Goal: Obtain resource: Obtain resource

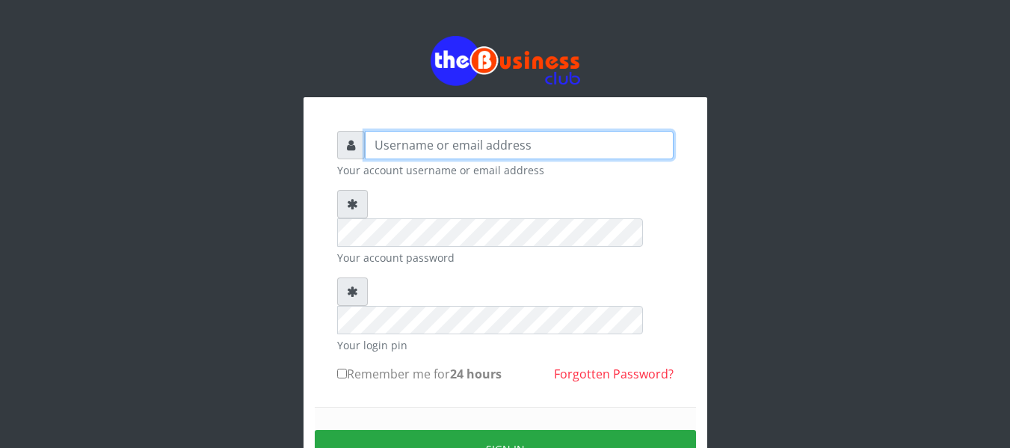
type input "[EMAIL_ADDRESS][DOMAIN_NAME]"
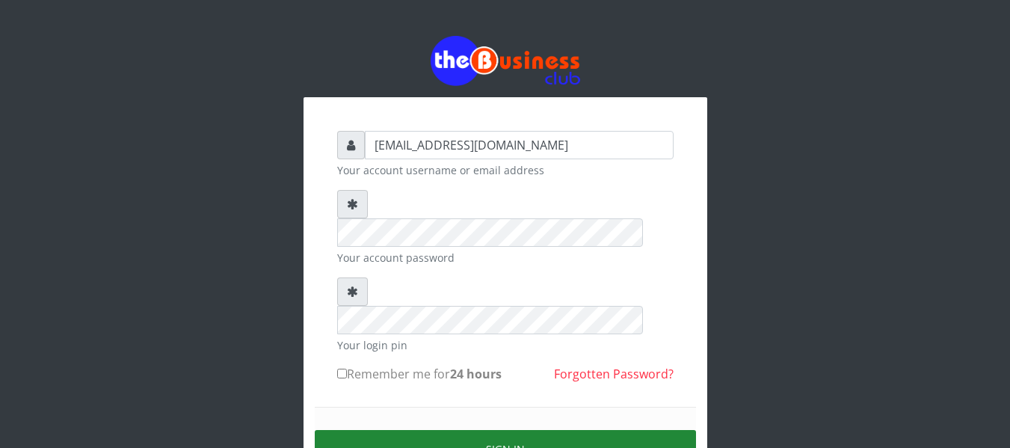
click at [490, 430] on button "Sign in" at bounding box center [505, 449] width 381 height 38
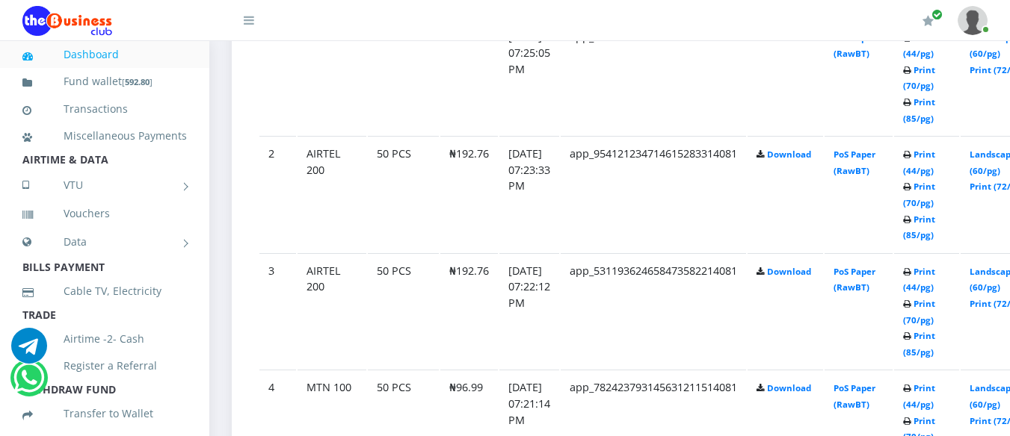
scroll to position [916, 0]
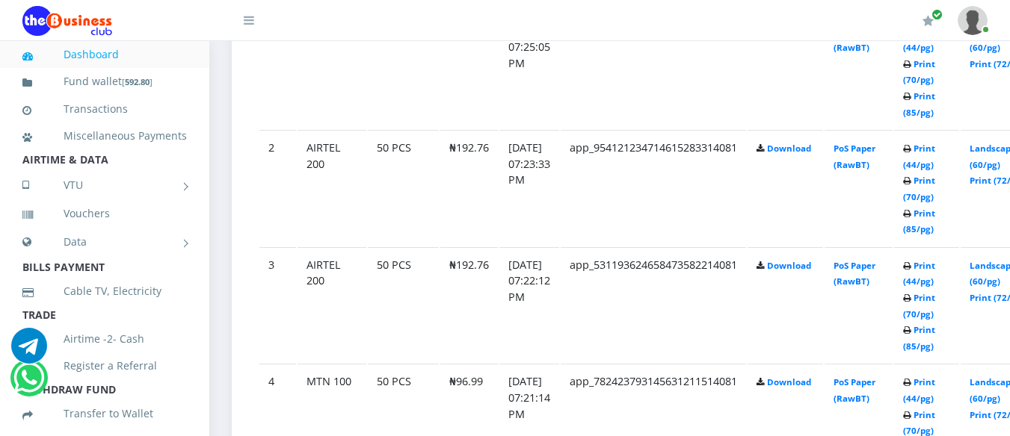
drag, startPoint x: 1016, startPoint y: 24, endPoint x: 1020, endPoint y: 131, distance: 107.0
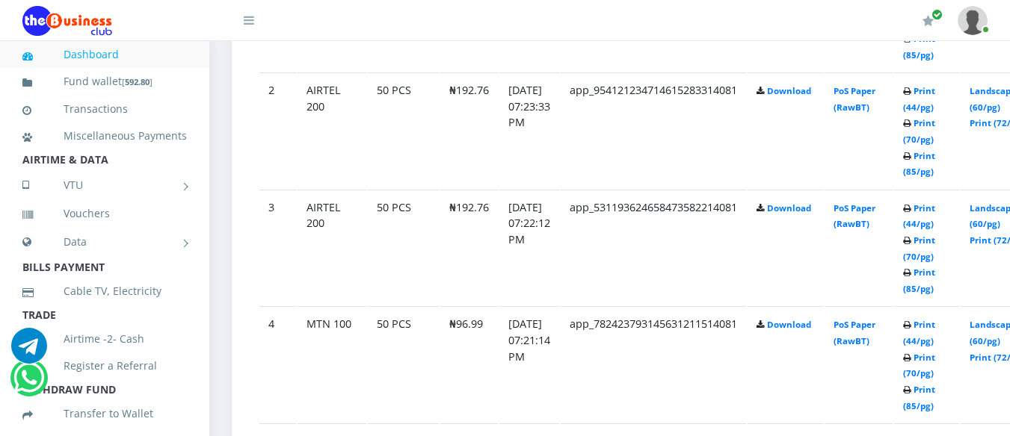
scroll to position [993, 0]
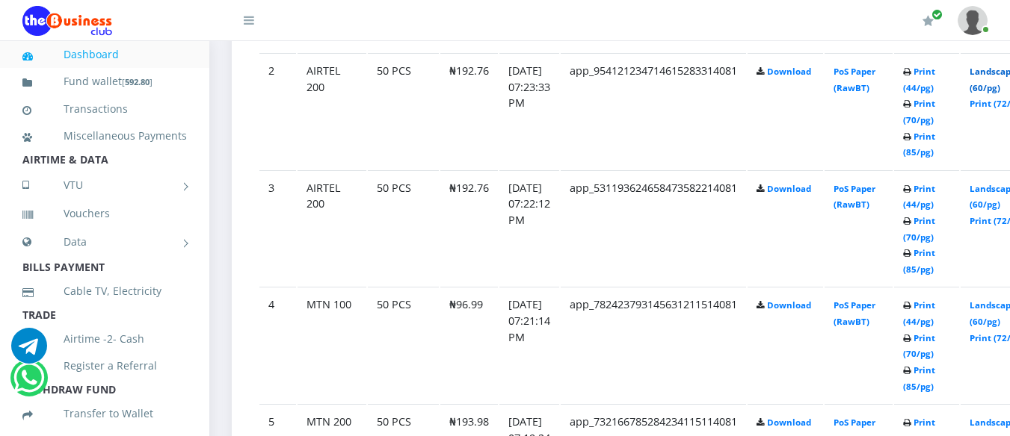
click at [996, 70] on link "Landscape (60/pg)" at bounding box center [992, 80] width 46 height 28
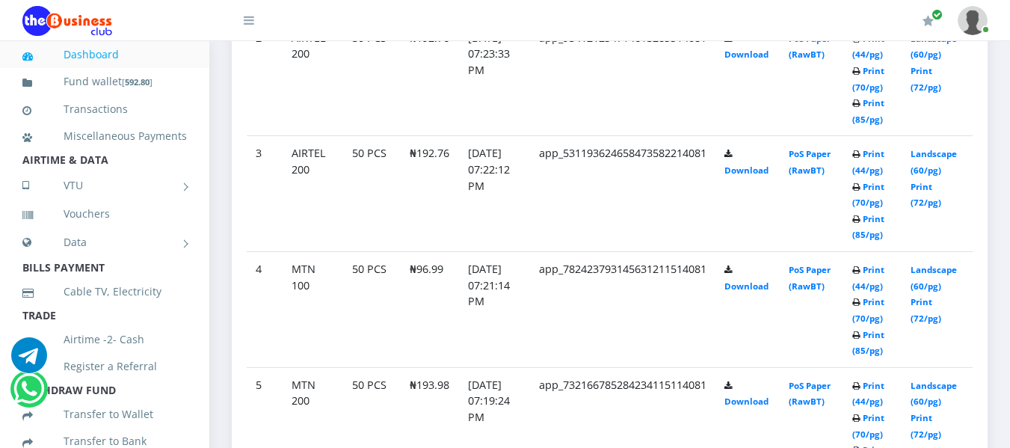
scroll to position [930, 0]
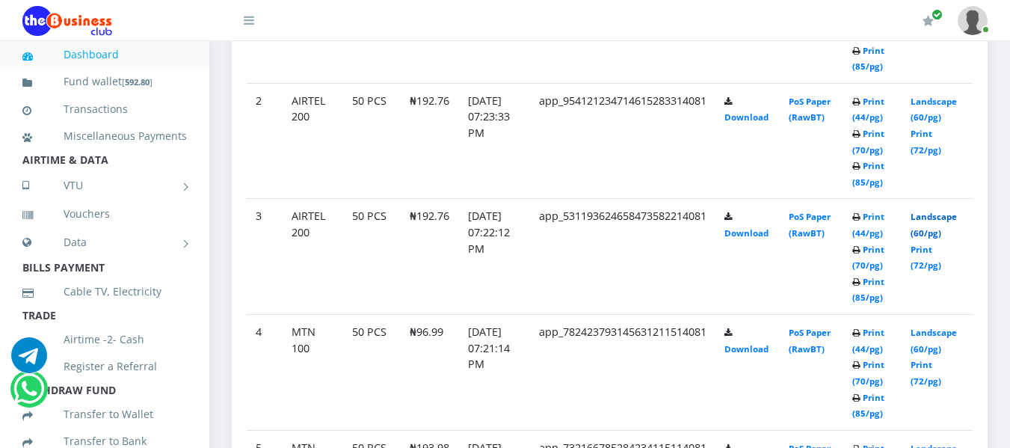
click at [933, 214] on link "Landscape (60/pg)" at bounding box center [933, 225] width 46 height 28
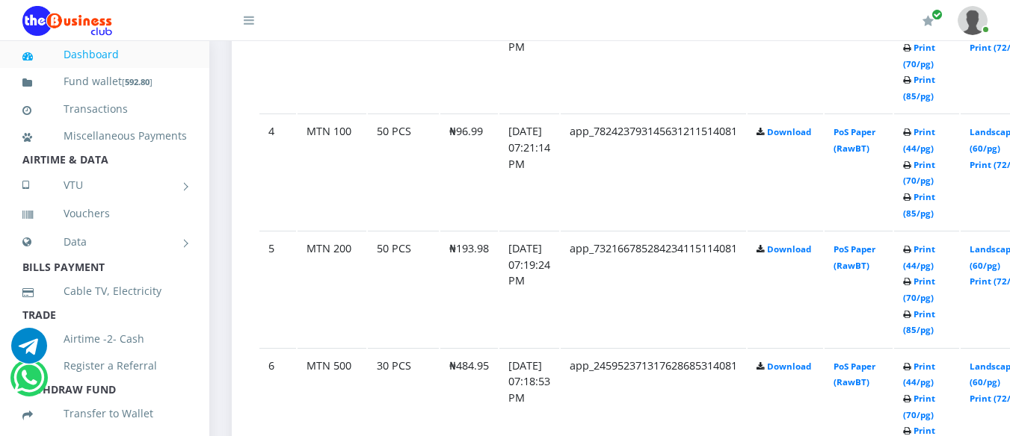
scroll to position [1179, 0]
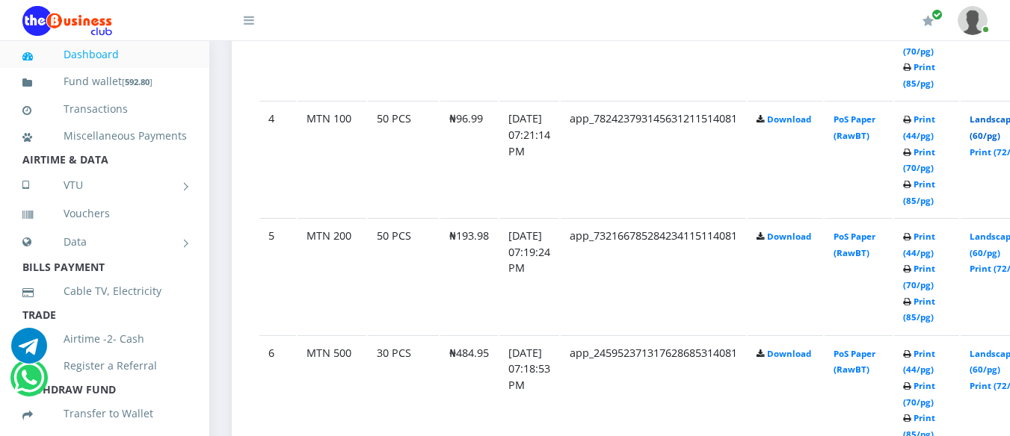
click at [1003, 117] on link "Landscape (60/pg)" at bounding box center [992, 128] width 46 height 28
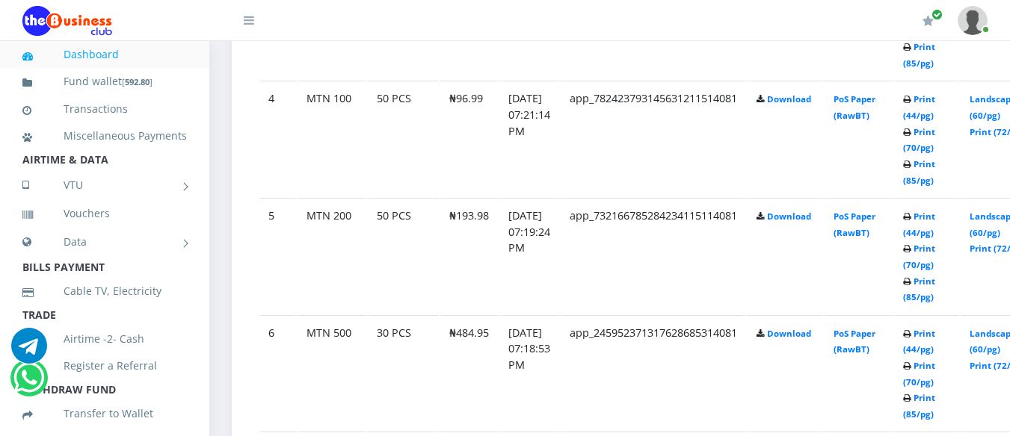
scroll to position [1179, 0]
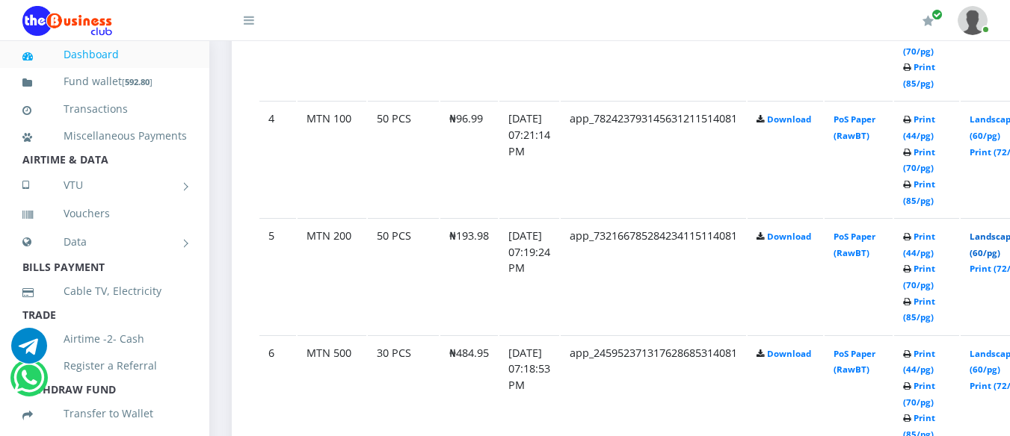
click at [996, 237] on link "Landscape (60/pg)" at bounding box center [992, 245] width 46 height 28
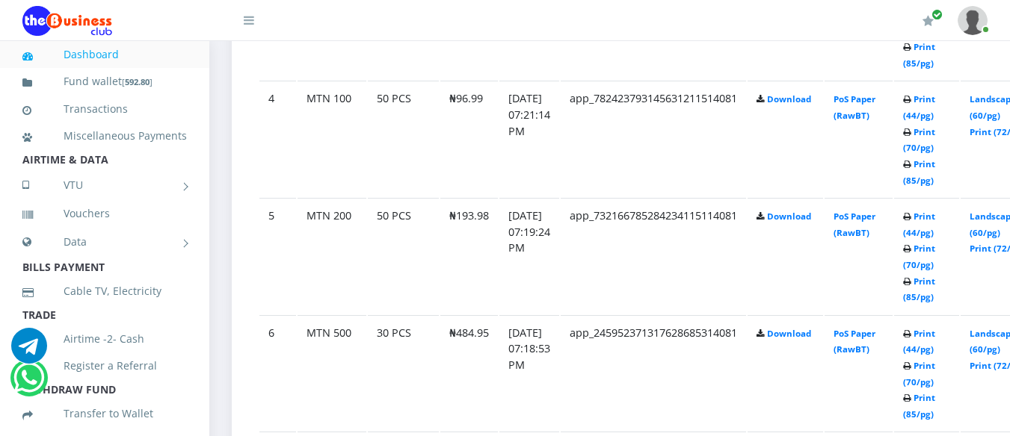
scroll to position [1179, 0]
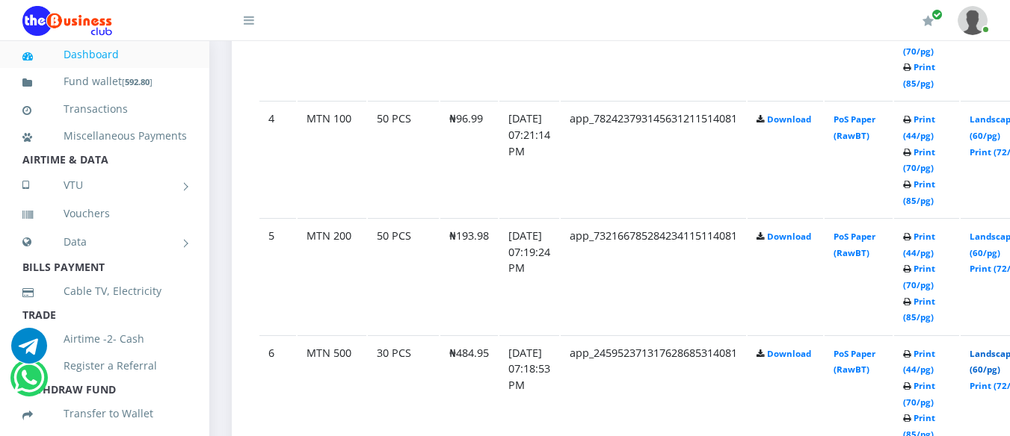
click at [1003, 356] on link "Landscape (60/pg)" at bounding box center [992, 362] width 46 height 28
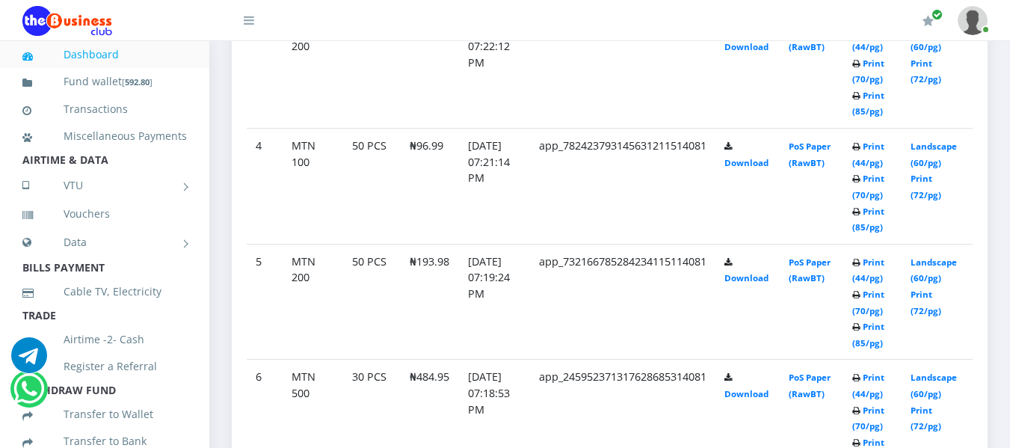
scroll to position [1337, 0]
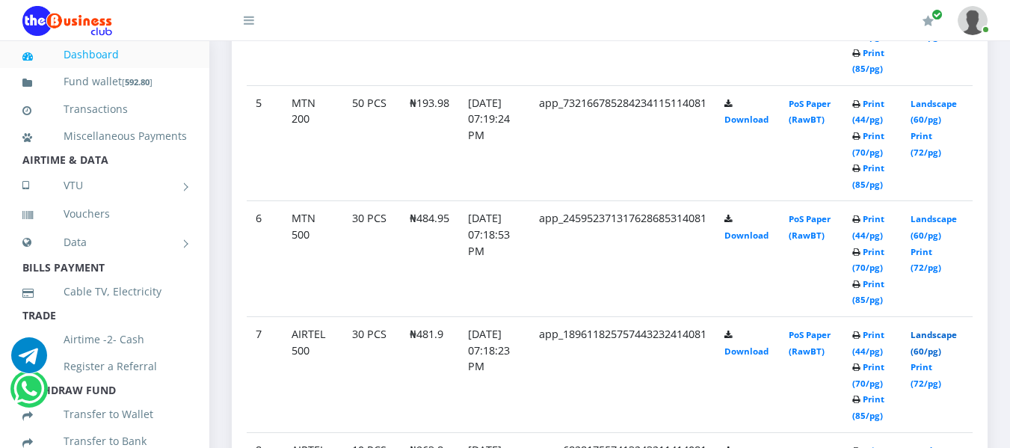
click at [933, 333] on link "Landscape (60/pg)" at bounding box center [933, 343] width 46 height 28
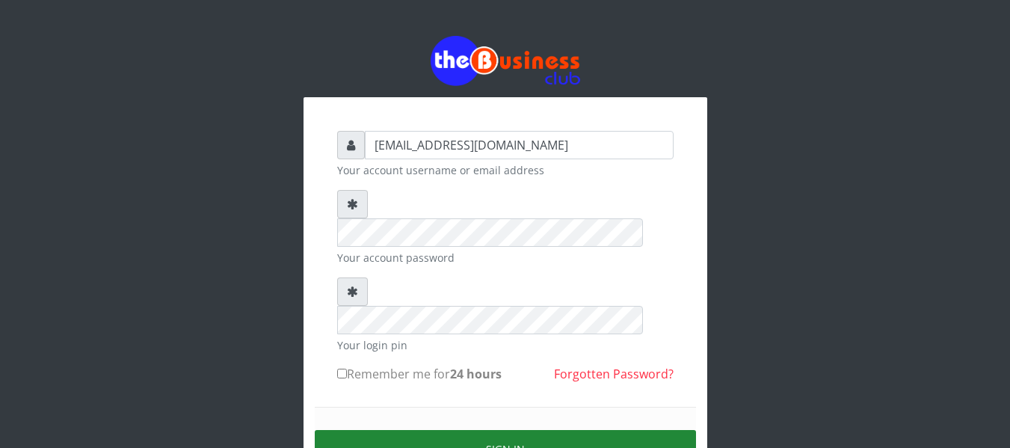
drag, startPoint x: 0, startPoint y: 0, endPoint x: 479, endPoint y: 392, distance: 618.8
click at [479, 430] on button "Sign in" at bounding box center [505, 449] width 381 height 38
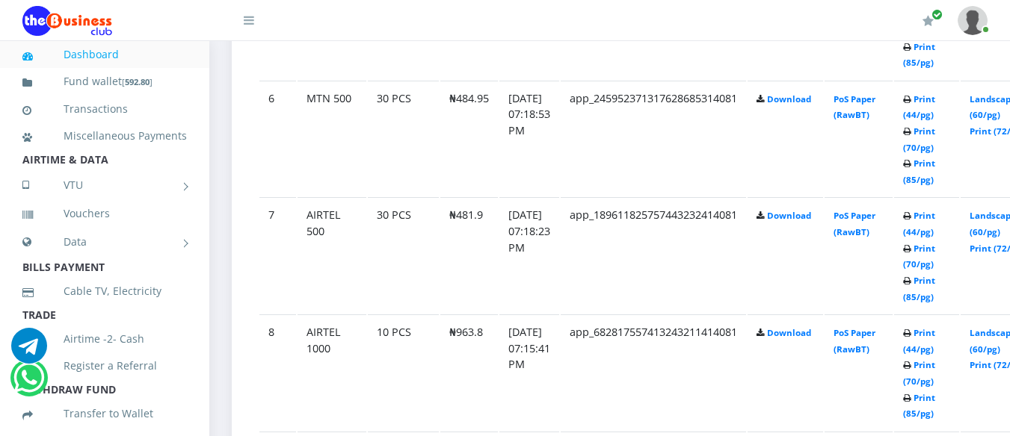
drag, startPoint x: 1014, startPoint y: 19, endPoint x: 1020, endPoint y: 87, distance: 69.0
click at [1010, 87] on html "Dashboard Fund wallet [ 592.80 ] Transactions Miscellaneous Payments AIRTIME & …" at bounding box center [505, 320] width 1010 height 3508
click at [995, 331] on link "Landscape (60/pg)" at bounding box center [992, 341] width 46 height 28
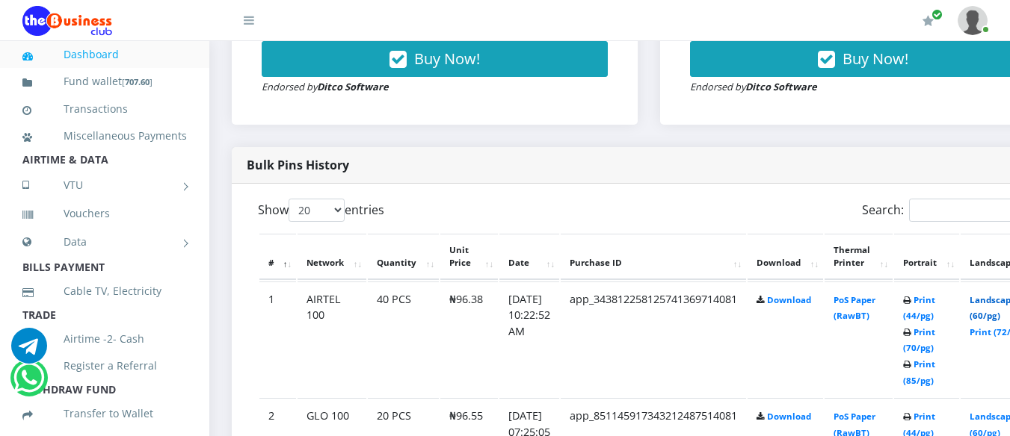
click at [1003, 300] on link "Landscape (60/pg)" at bounding box center [992, 308] width 46 height 28
